Goal: Task Accomplishment & Management: Manage account settings

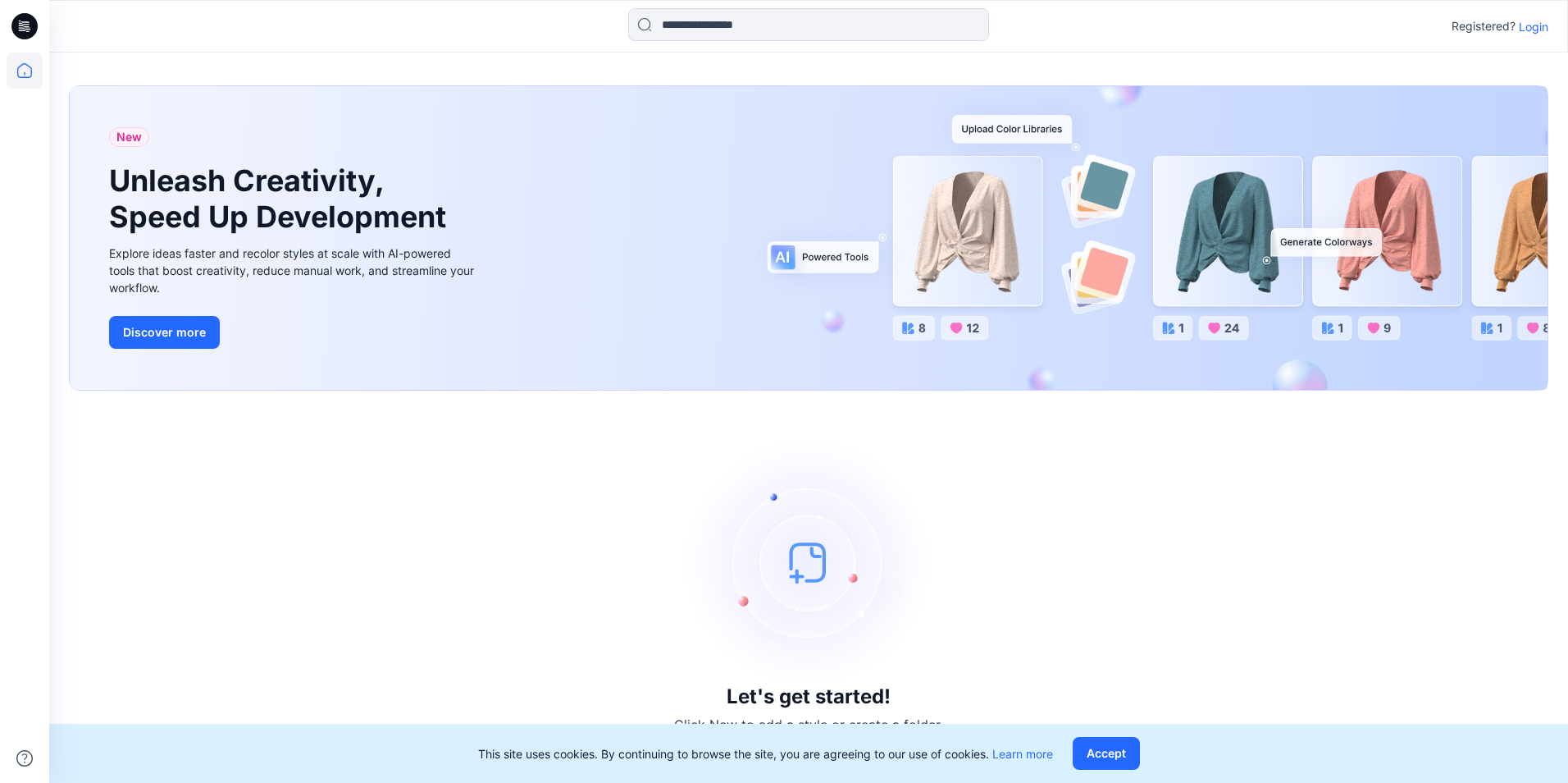
click at [1121, 754] on button "Accept" at bounding box center [1106, 753] width 67 height 33
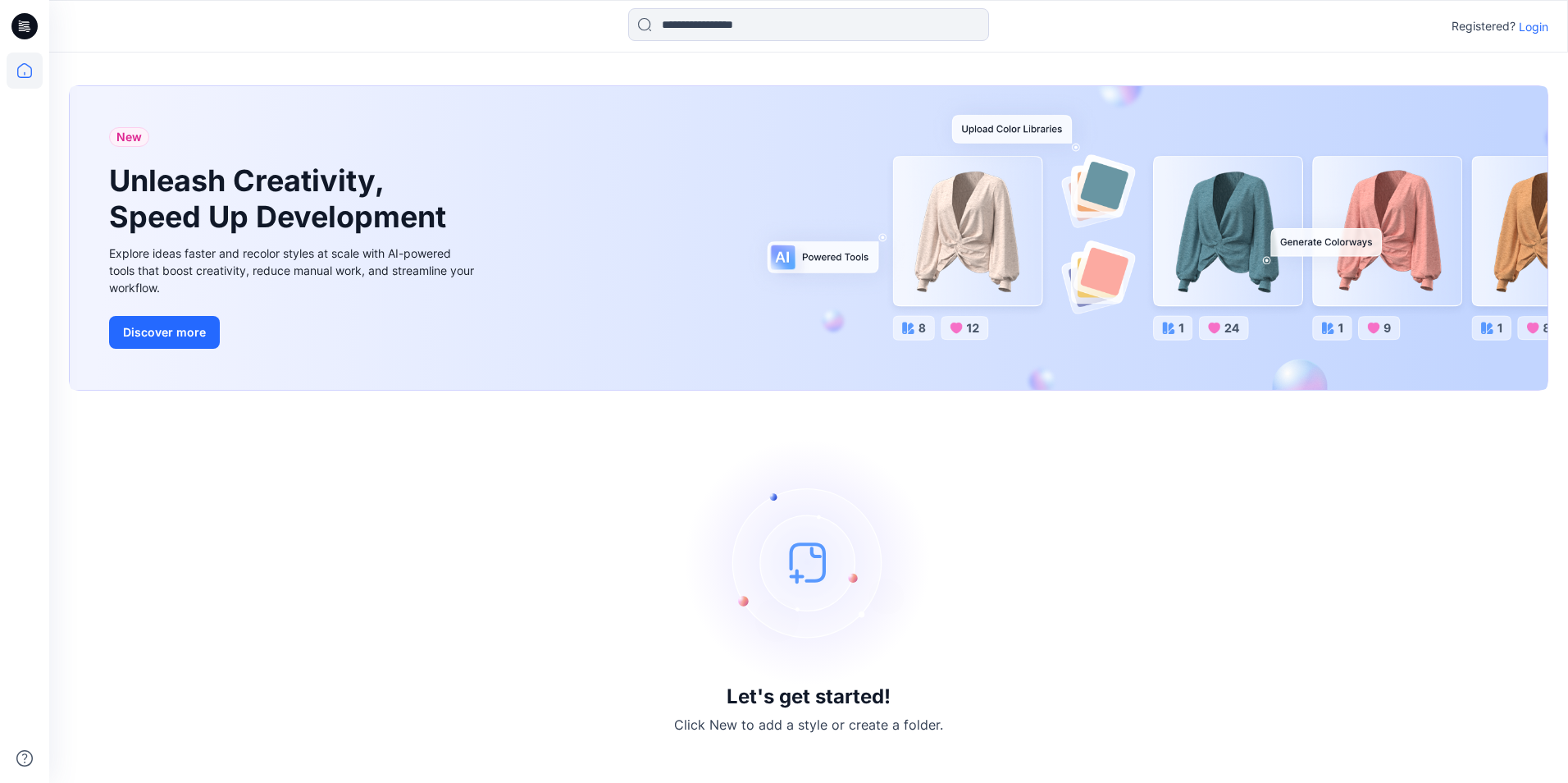
click at [1540, 25] on p "Login" at bounding box center [1533, 26] width 30 height 17
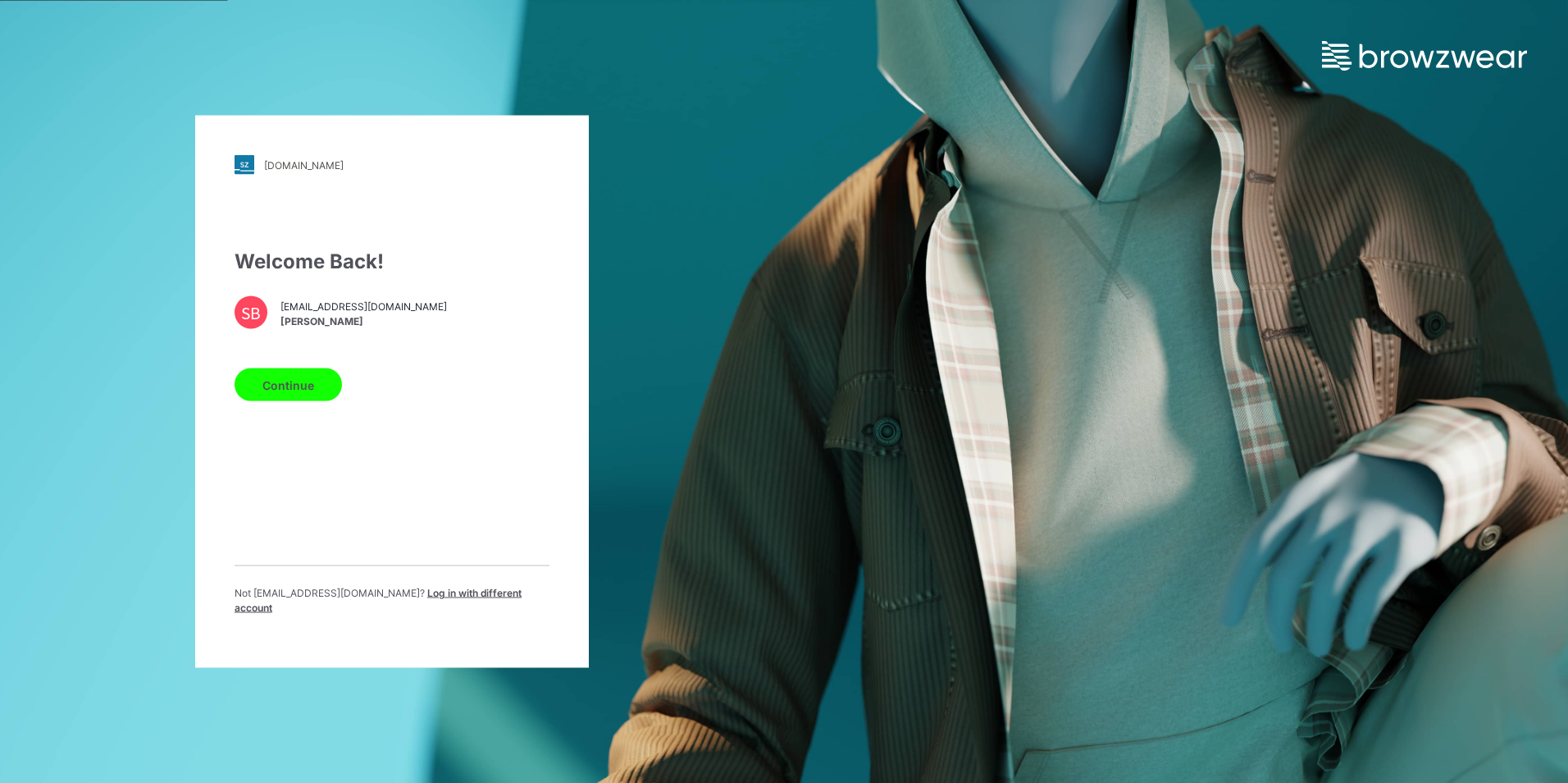
click at [279, 387] on button "Continue" at bounding box center [288, 385] width 108 height 33
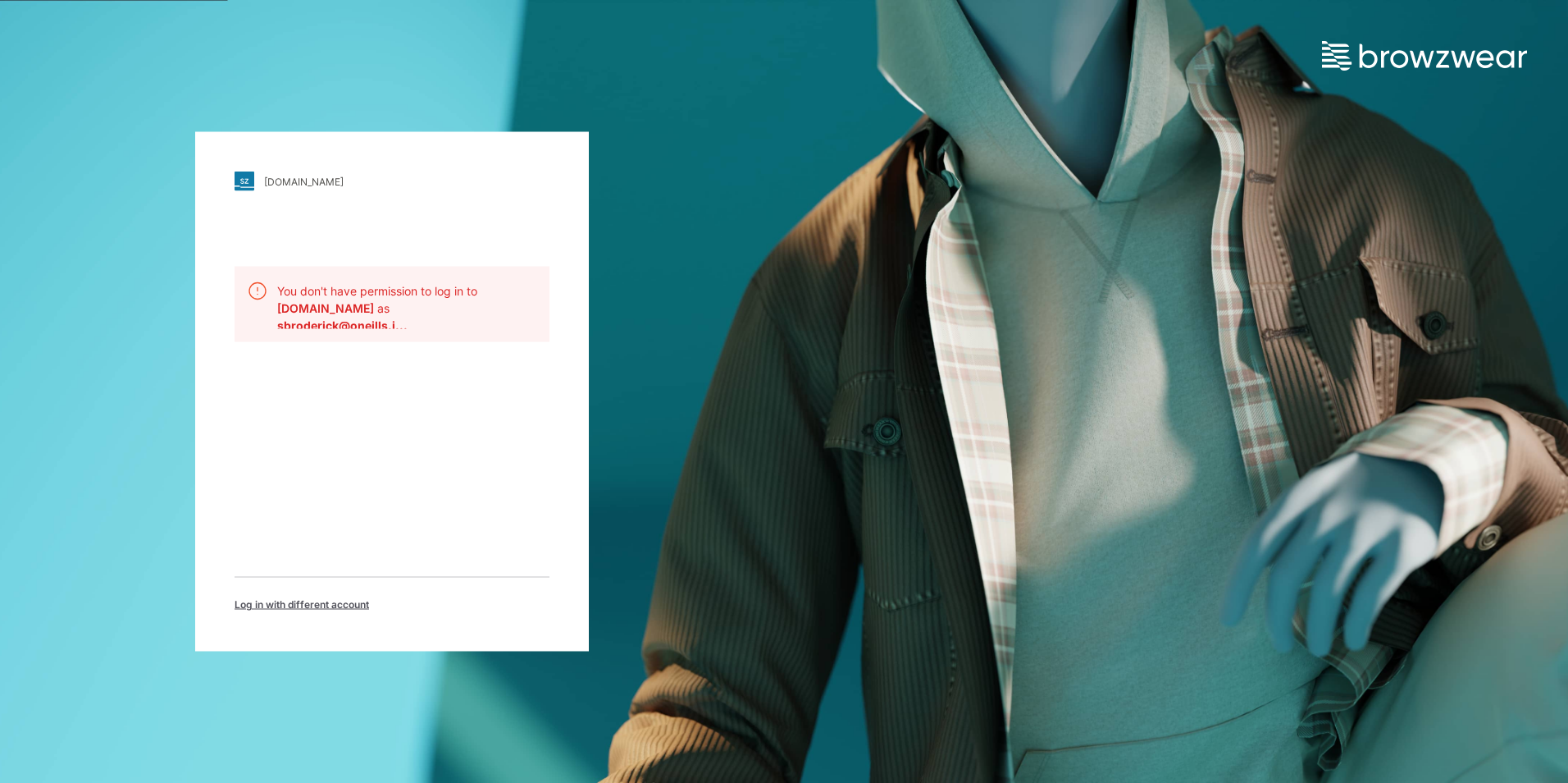
click at [334, 304] on b "[DOMAIN_NAME]" at bounding box center [327, 308] width 100 height 14
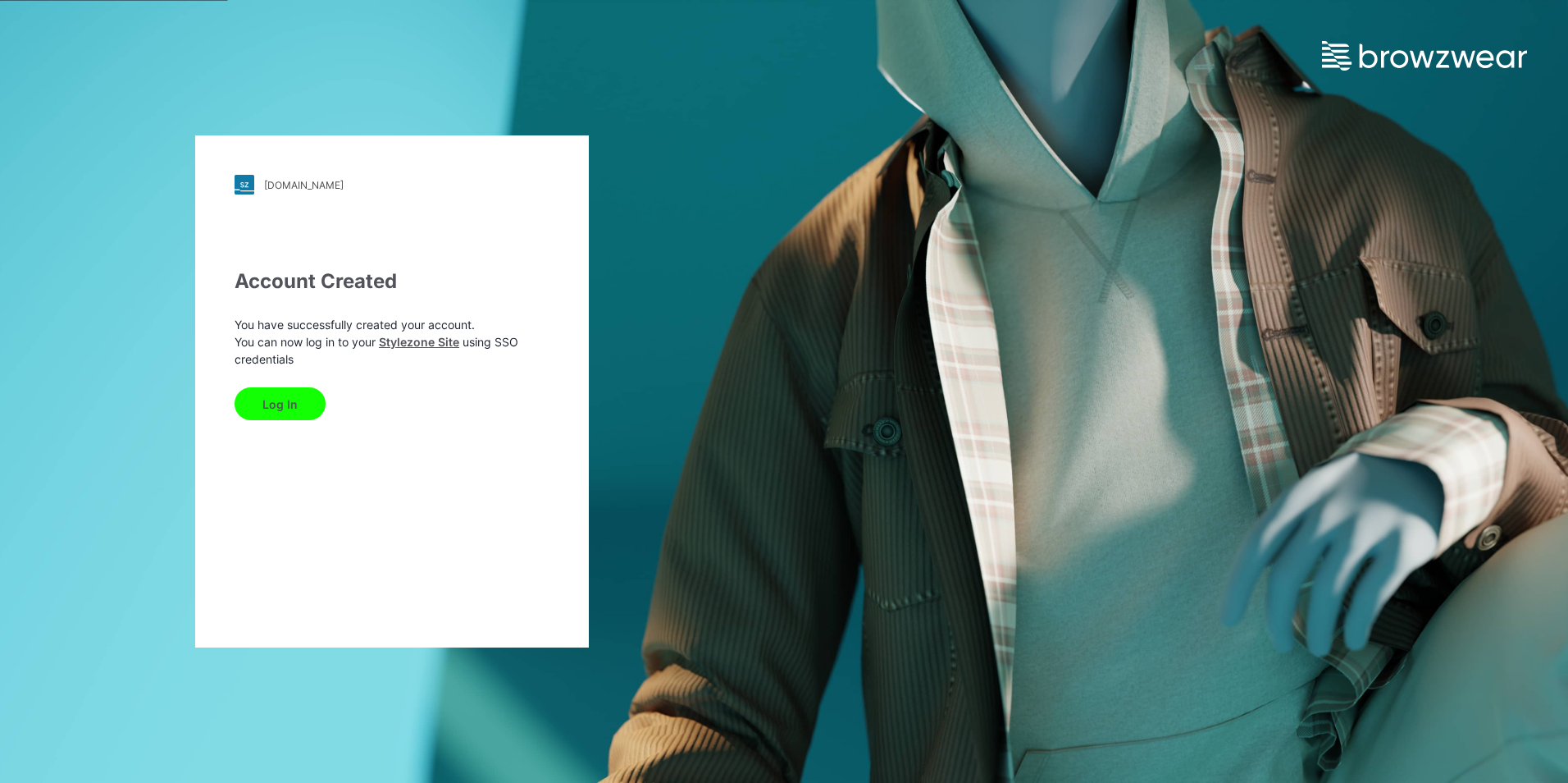
click at [285, 405] on button "Log In" at bounding box center [279, 404] width 91 height 33
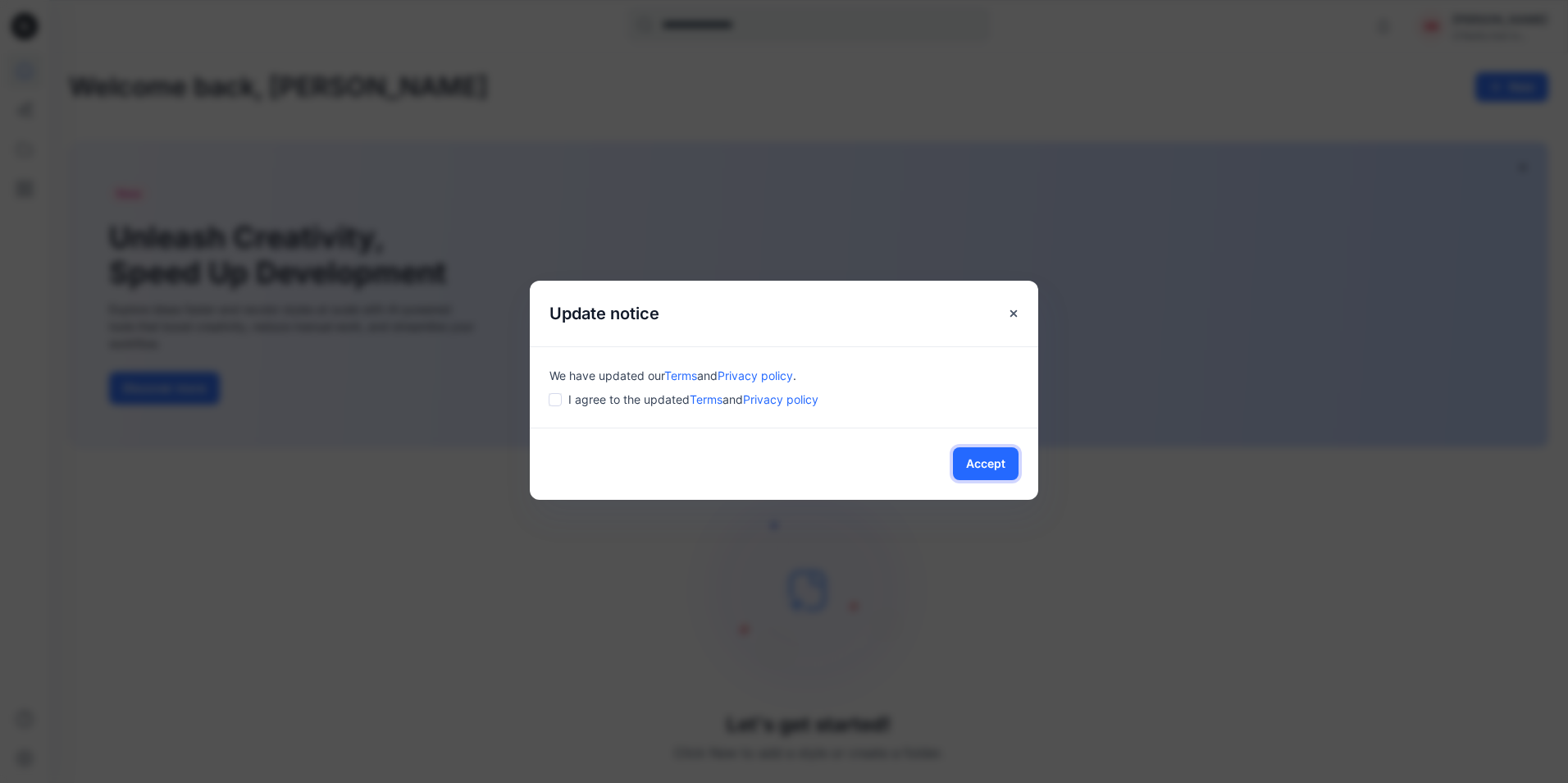
click at [992, 462] on button "Accept" at bounding box center [986, 463] width 66 height 33
